Goal: Contribute content: Add original content to the website for others to see

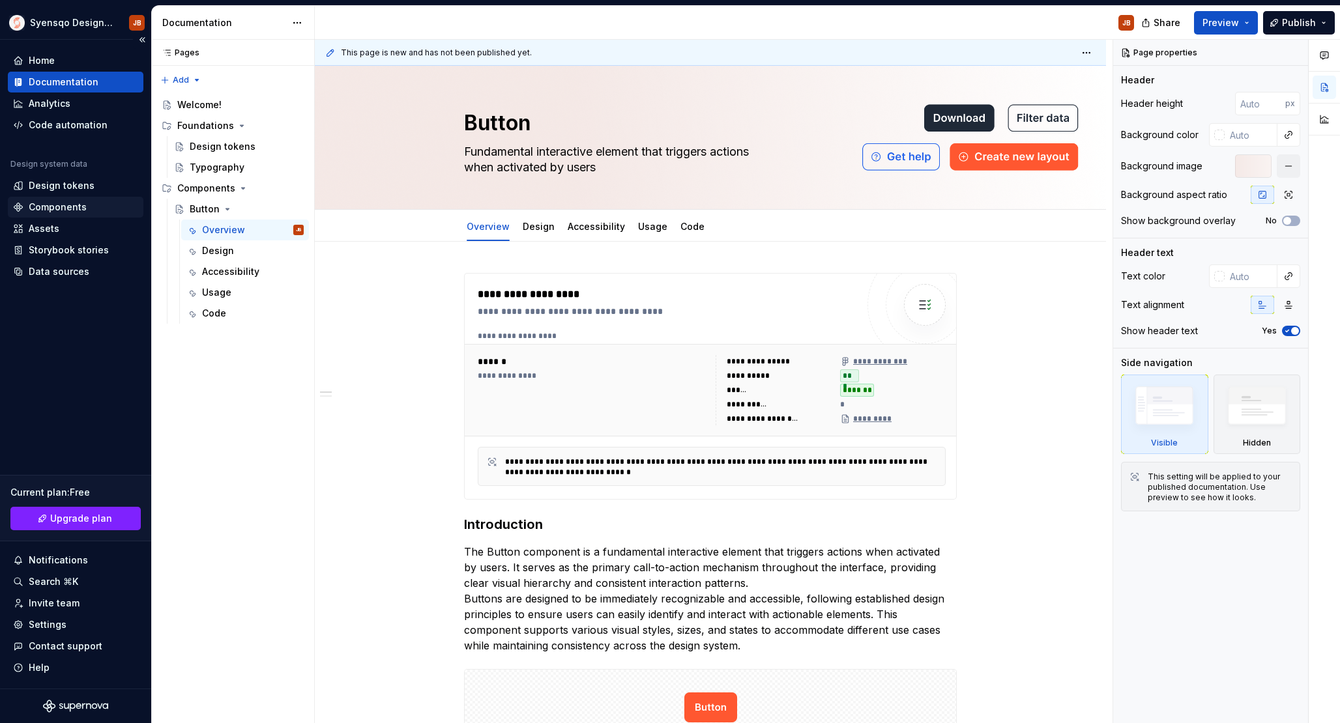
click at [57, 203] on div "Components" at bounding box center [58, 207] width 58 height 13
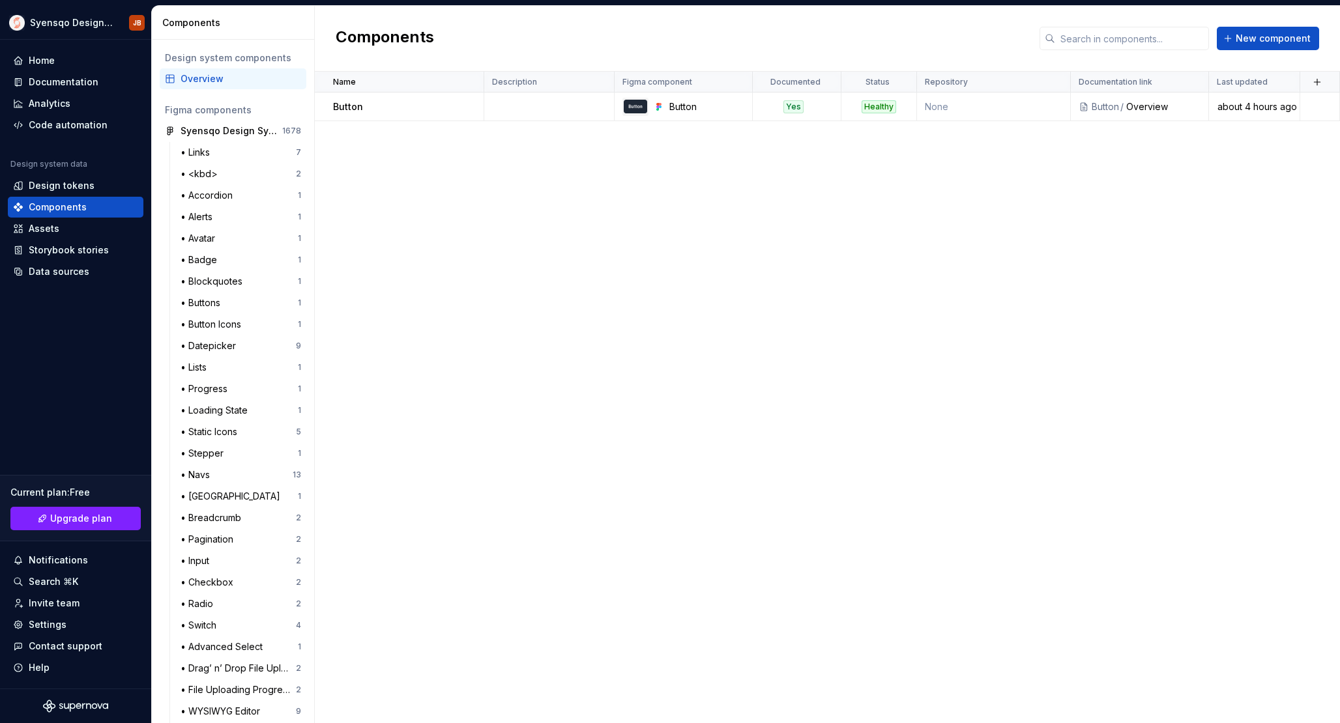
click at [908, 225] on div "Name Description Figma component Documented Status Repository Documentation lin…" at bounding box center [827, 398] width 1025 height 652
click at [519, 114] on td at bounding box center [549, 107] width 130 height 29
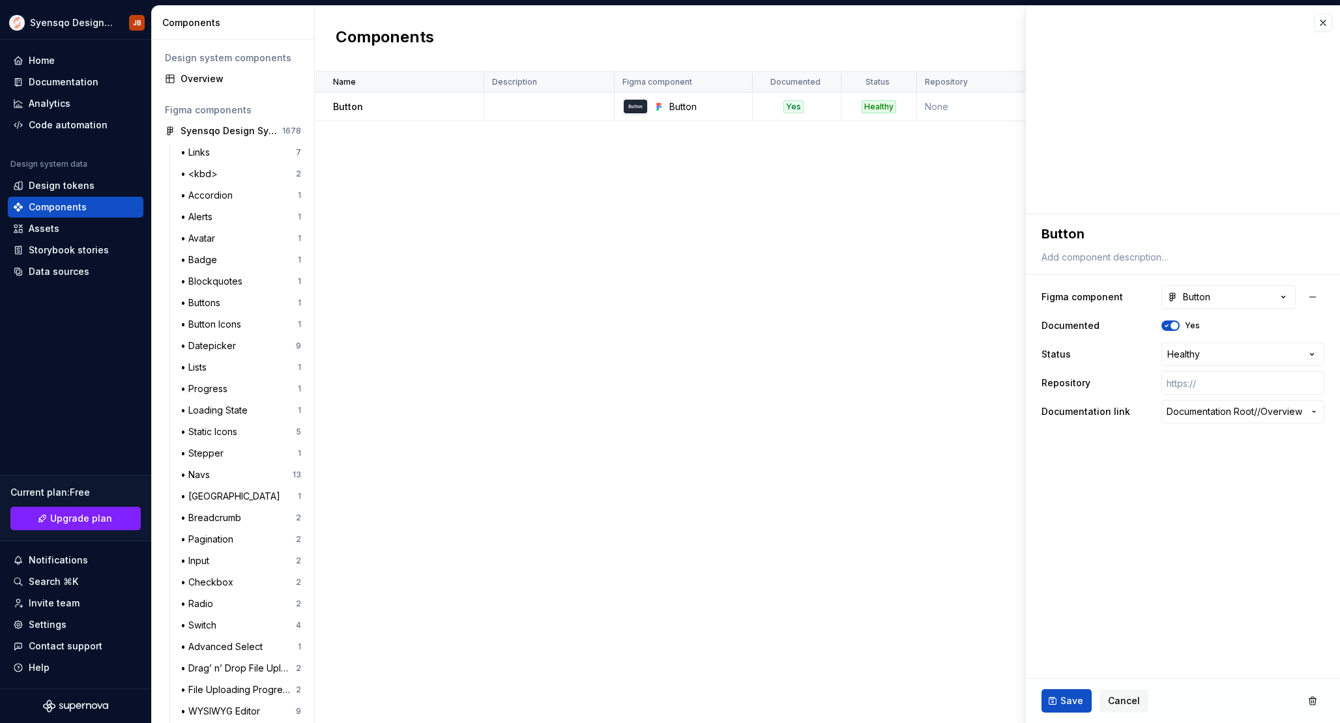
click at [589, 310] on div "Name Description Figma component Documented Status Repository Documentation lin…" at bounding box center [827, 398] width 1025 height 652
click at [1160, 264] on textarea at bounding box center [1180, 257] width 283 height 18
paste textarea "Fundamental interactive element that triggers actions when activated by users"
type textarea "*"
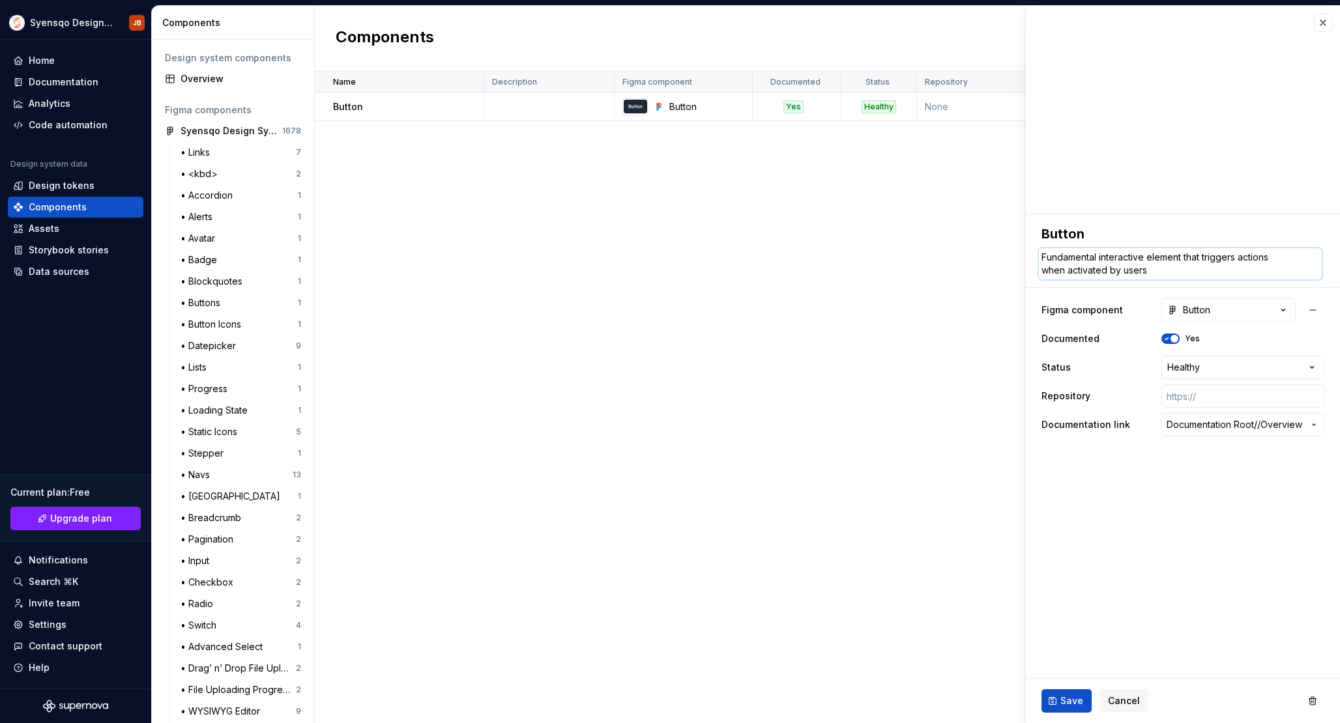
type textarea "Fundamental interactive element that triggers actions when activated by users"
click at [863, 299] on div "Name Description Figma component Documented Status Repository Documentation lin…" at bounding box center [827, 398] width 1025 height 652
click at [1047, 270] on textarea "Fundamental interactive element that triggers actions when activated by users" at bounding box center [1180, 263] width 283 height 31
click at [1042, 270] on textarea "Fundamental interactive element that triggers actions when activated by users" at bounding box center [1180, 263] width 283 height 31
type textarea "*"
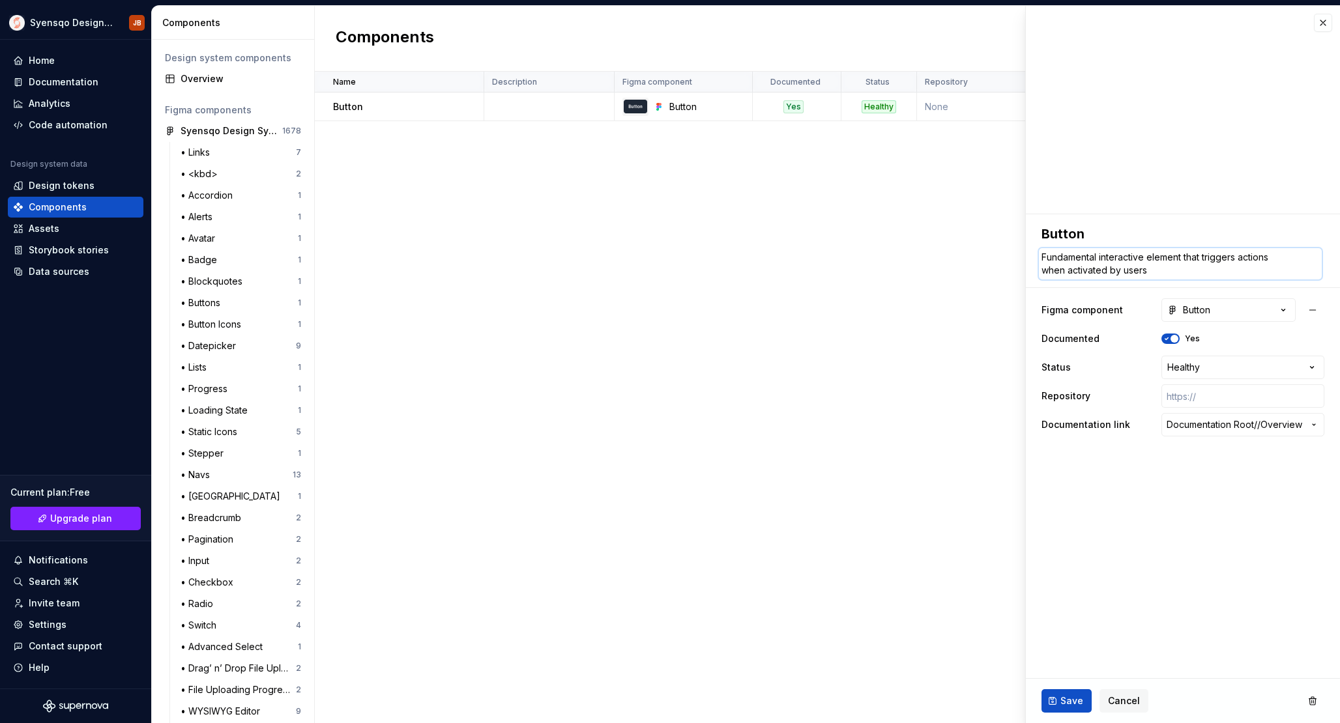
type textarea "Fundamental interactive element that triggers actionswhen activated by users"
type textarea "*"
type textarea "Fundamental interactive element that triggers actions when activated by users"
click at [765, 305] on div "Name Description Figma component Documented Status Repository Documentation lin…" at bounding box center [827, 398] width 1025 height 652
click at [1073, 693] on button "Save" at bounding box center [1067, 701] width 50 height 23
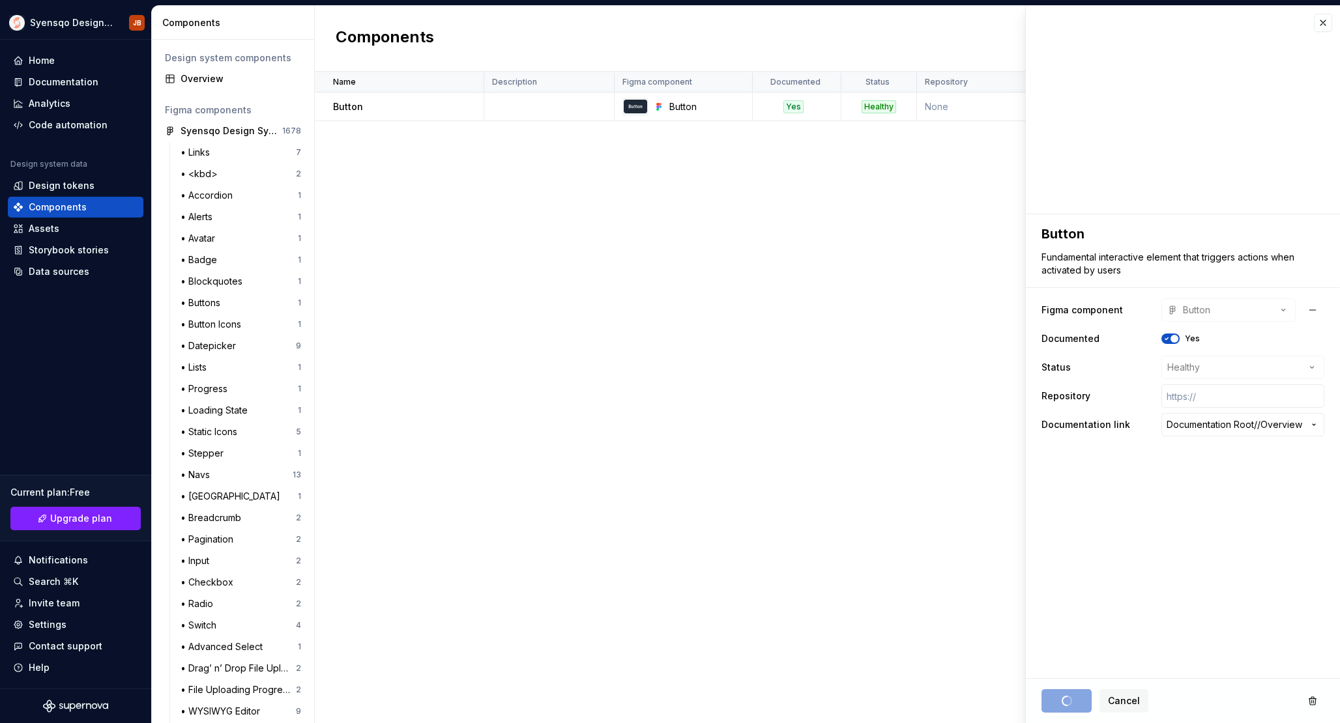
type textarea "*"
type textarea "Fundamental interactive element that triggers actions when activated by users"
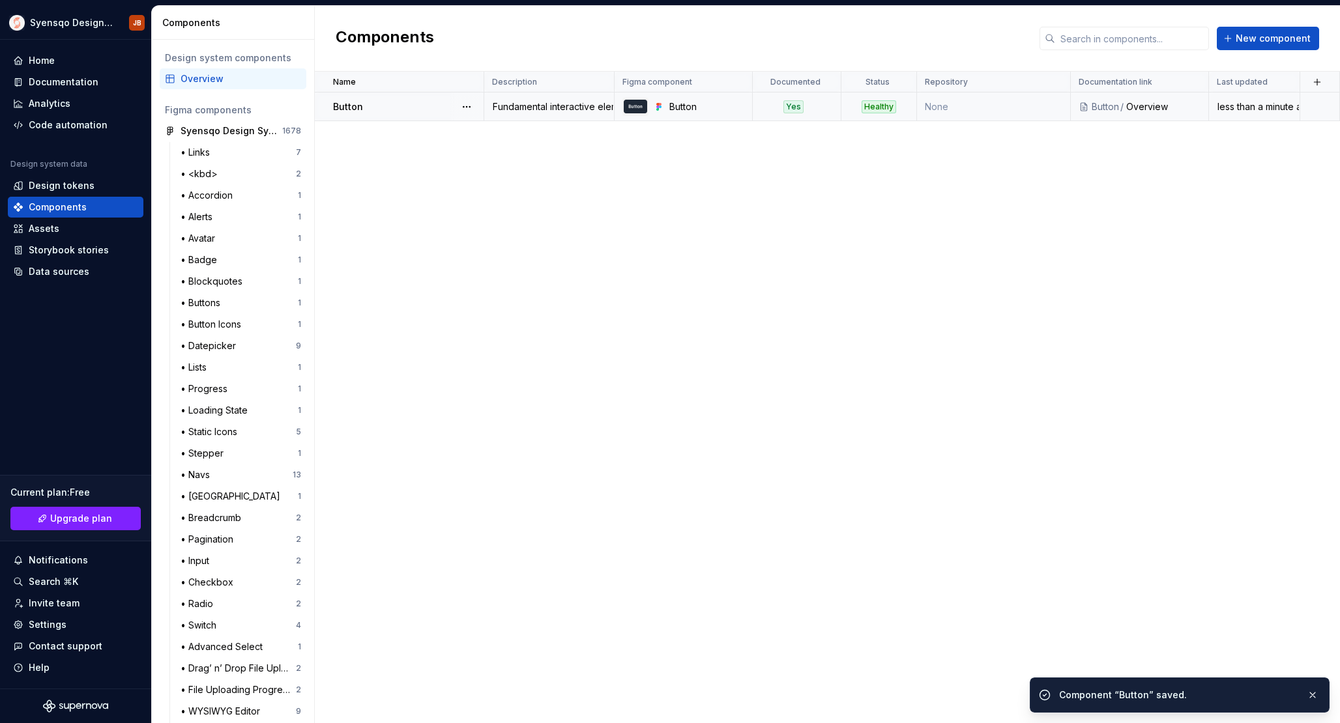
click at [792, 113] on td "Yes" at bounding box center [797, 107] width 89 height 29
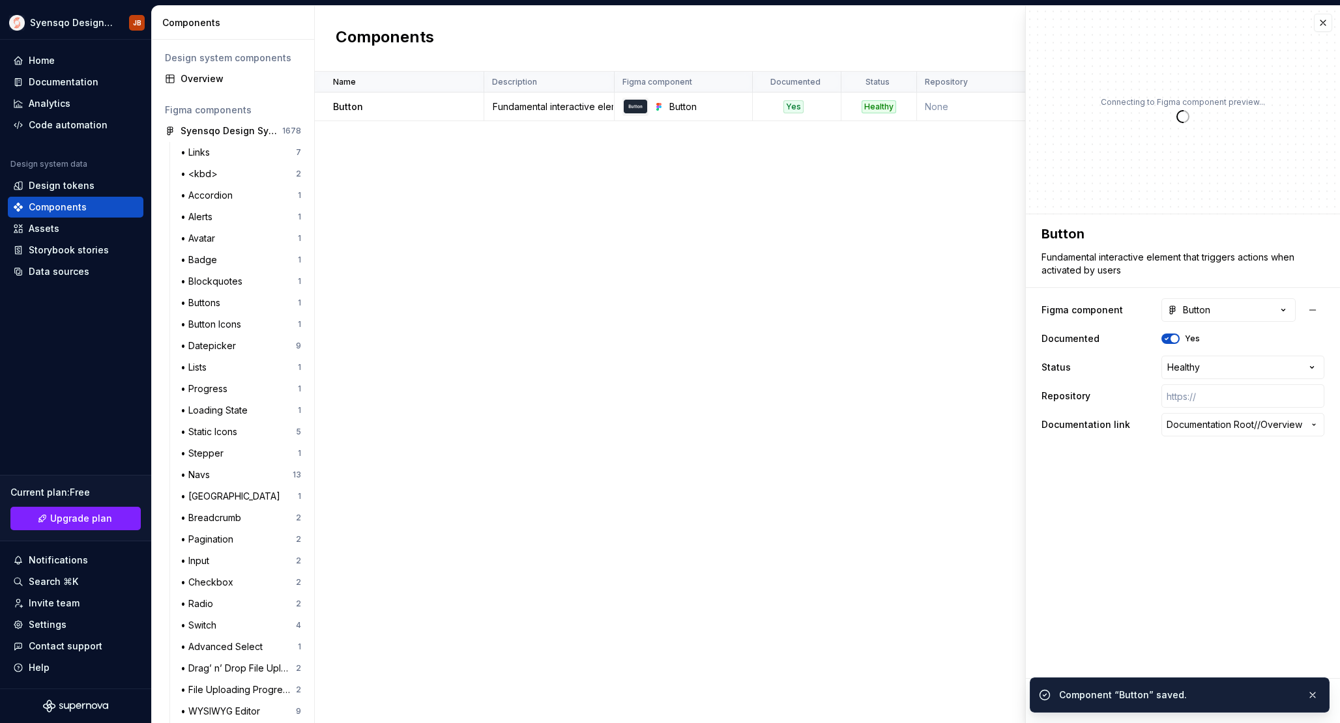
click at [825, 224] on div "Name Description Figma component Documented Status Repository Documentation lin…" at bounding box center [827, 398] width 1025 height 652
click at [1322, 20] on button "button" at bounding box center [1323, 23] width 18 height 18
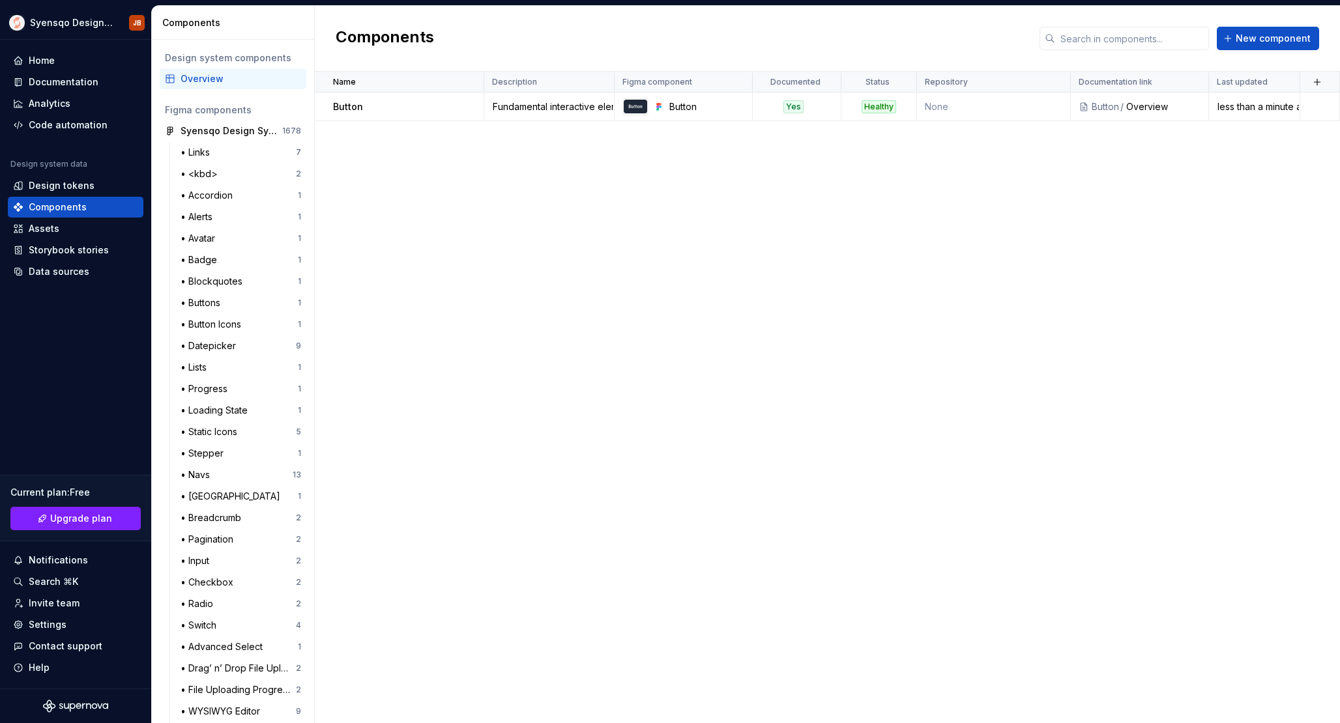
click at [797, 265] on div "Name Description Figma component Documented Status Repository Documentation lin…" at bounding box center [827, 398] width 1025 height 652
click at [119, 80] on div "Documentation" at bounding box center [75, 82] width 125 height 13
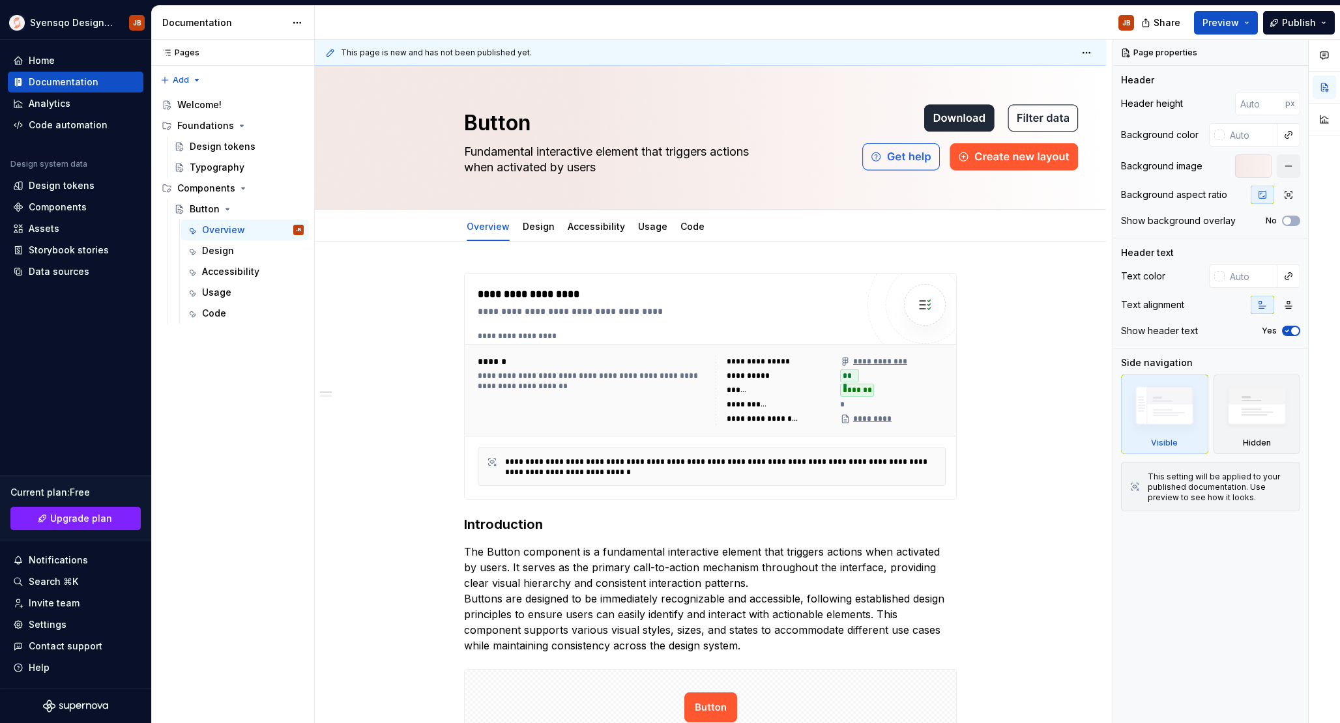
type textarea "*"
click at [57, 207] on div "Components" at bounding box center [58, 207] width 58 height 13
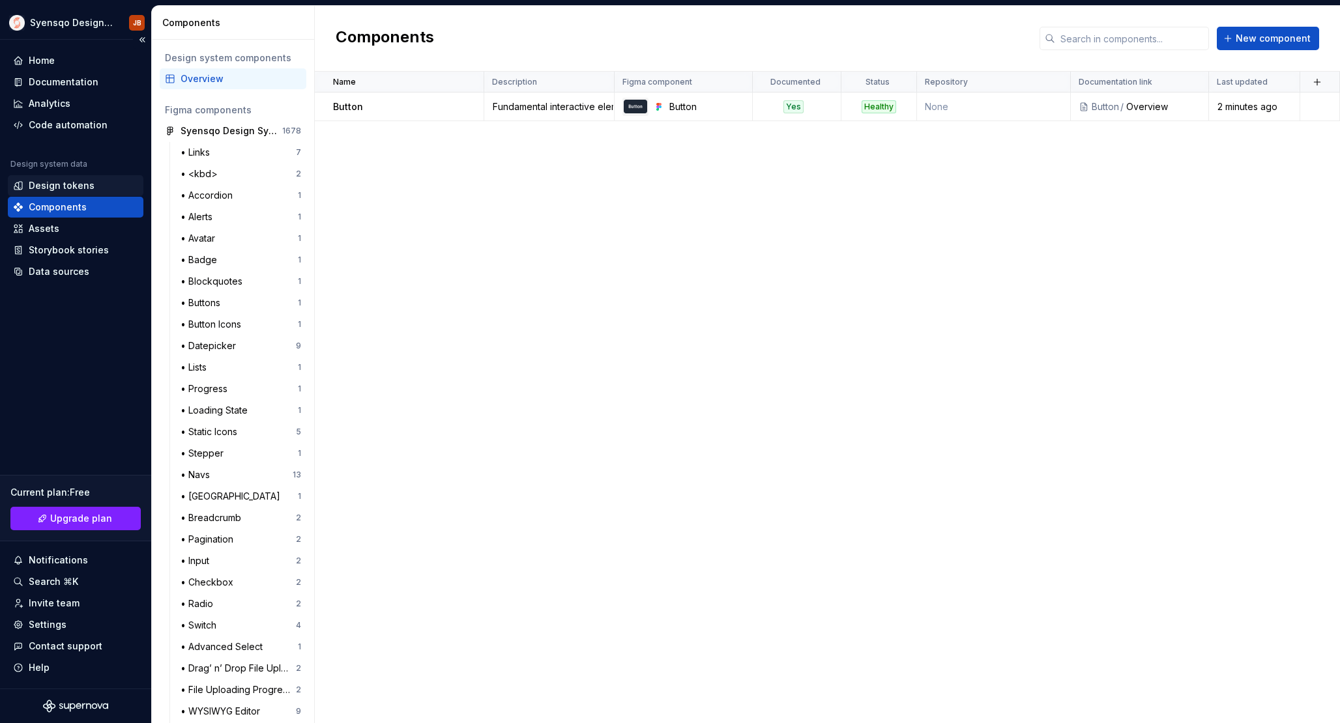
click at [78, 182] on div "Design tokens" at bounding box center [62, 185] width 66 height 13
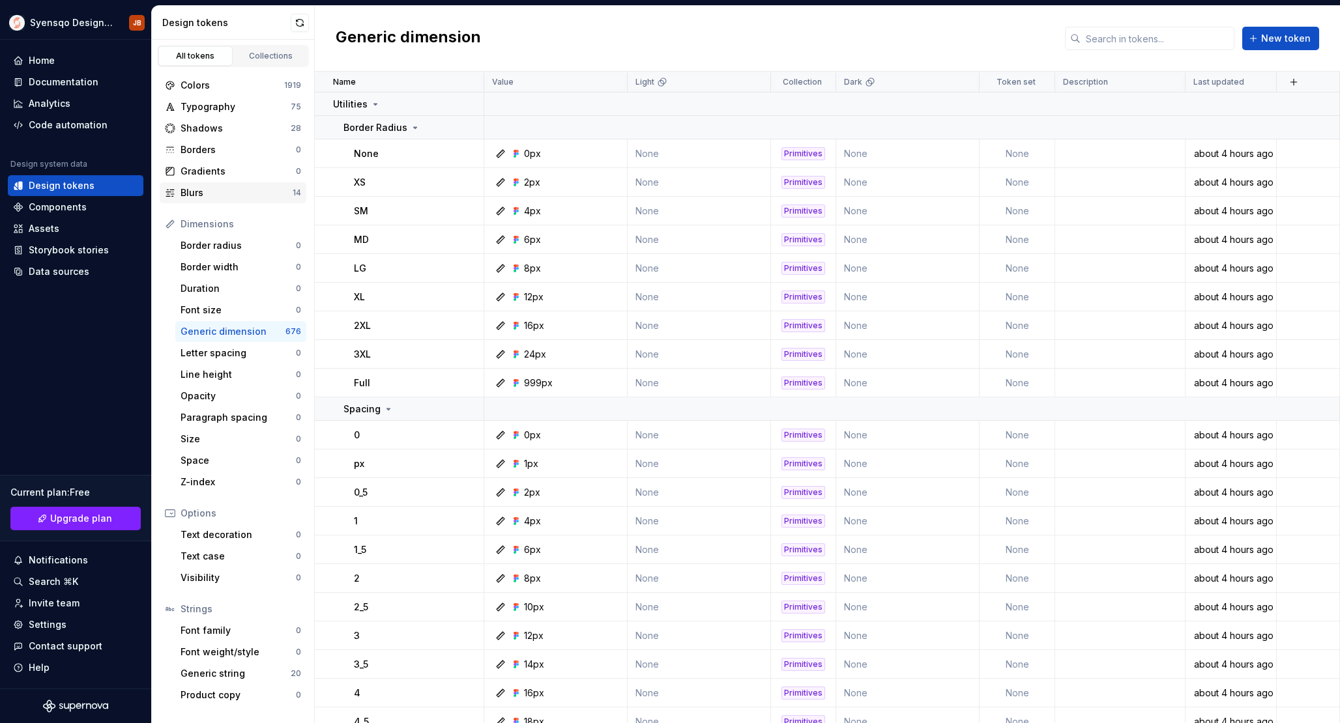
click at [241, 190] on div "Blurs" at bounding box center [237, 192] width 112 height 13
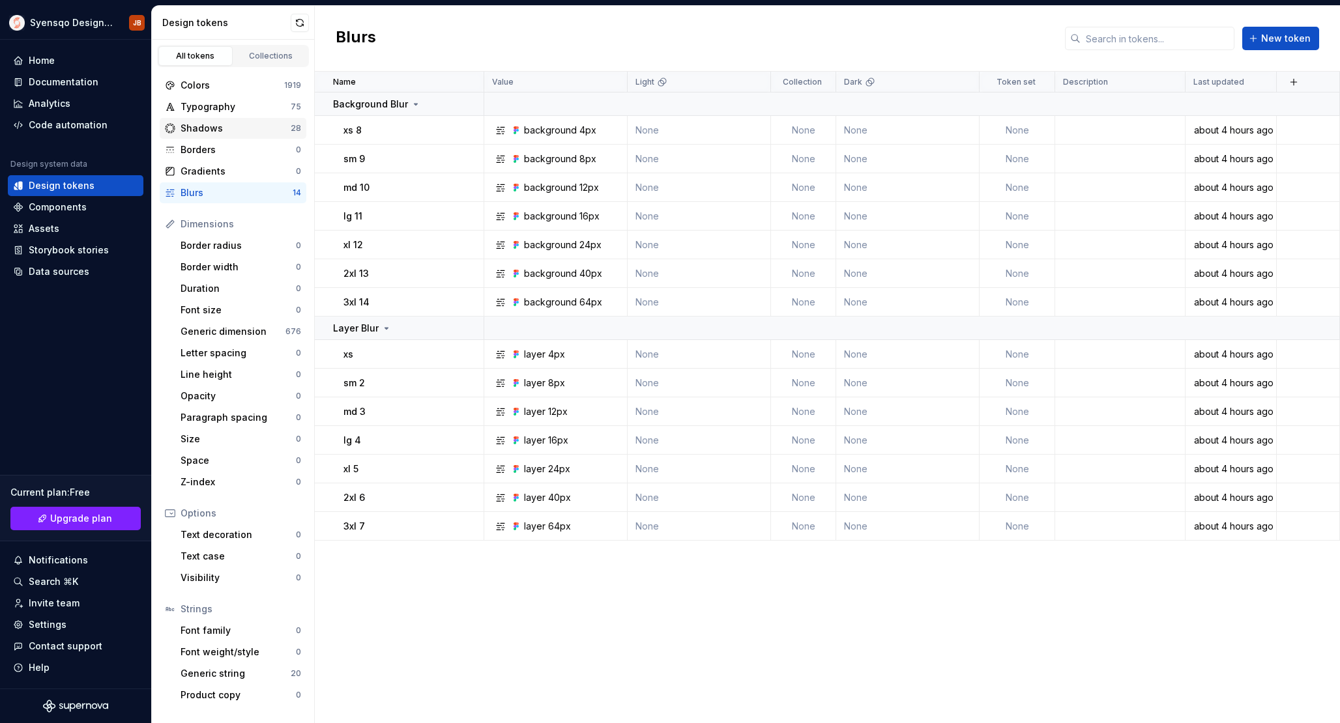
click at [254, 125] on div "Shadows" at bounding box center [236, 128] width 110 height 13
